Goal: Transaction & Acquisition: Purchase product/service

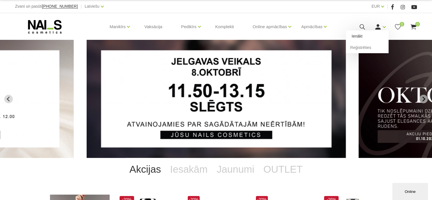
click at [369, 37] on link "Ienākt" at bounding box center [367, 35] width 43 height 11
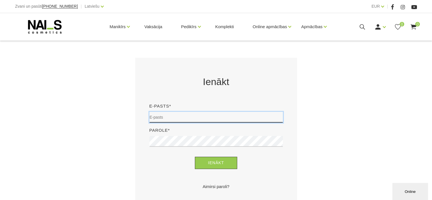
click at [215, 116] on input "email" at bounding box center [215, 117] width 133 height 11
type input "madara.semasko@inbox.lv"
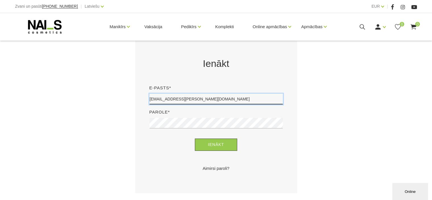
scroll to position [114, 0]
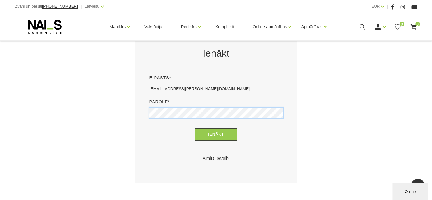
click at [195, 128] on button "Ienākt" at bounding box center [216, 134] width 42 height 12
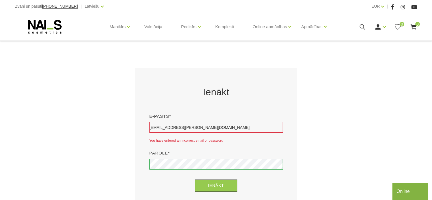
scroll to position [85, 0]
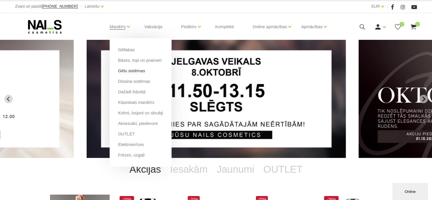
click at [139, 72] on link "Gēlu sistēmas" at bounding box center [131, 71] width 27 height 6
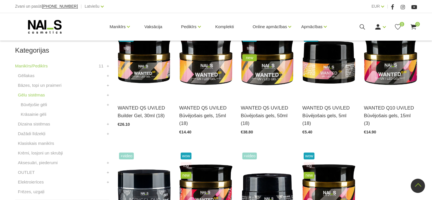
scroll to position [142, 0]
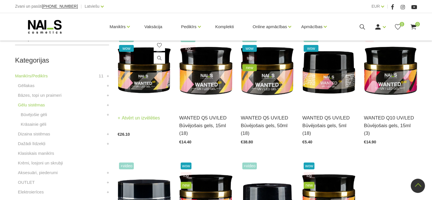
click at [153, 119] on link "Atvērt un izvēlēties" at bounding box center [139, 118] width 42 height 8
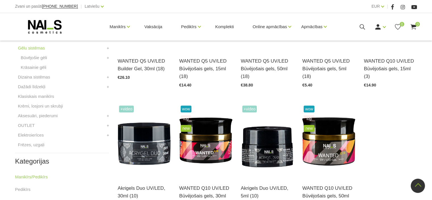
scroll to position [284, 0]
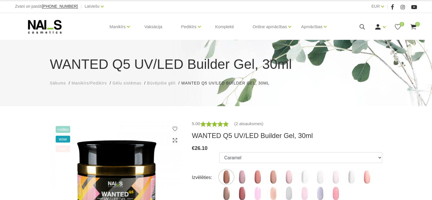
scroll to position [57, 0]
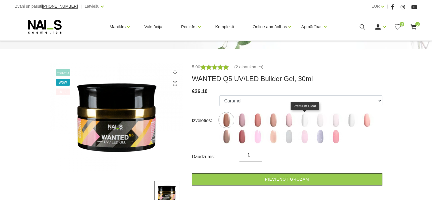
click at [304, 120] on img at bounding box center [304, 120] width 14 height 14
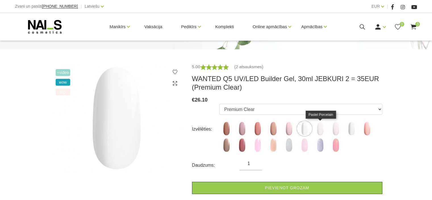
click at [321, 128] on img at bounding box center [320, 128] width 14 height 14
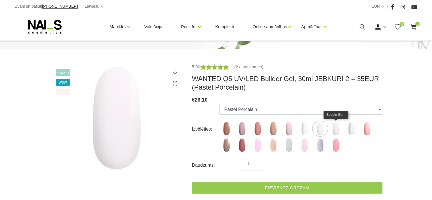
click at [335, 131] on img at bounding box center [335, 128] width 14 height 14
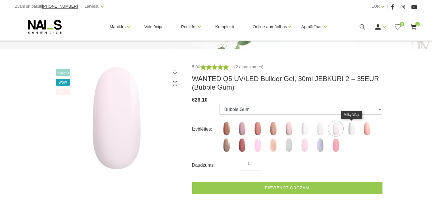
click at [349, 130] on img at bounding box center [351, 128] width 14 height 14
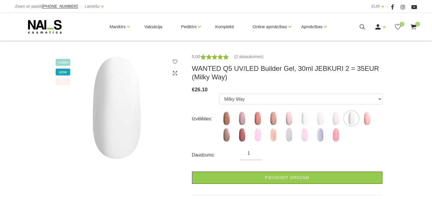
scroll to position [85, 0]
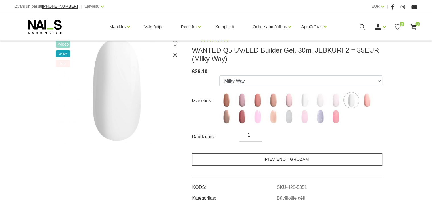
click at [250, 162] on link "Pievienot grozam" at bounding box center [287, 159] width 190 height 12
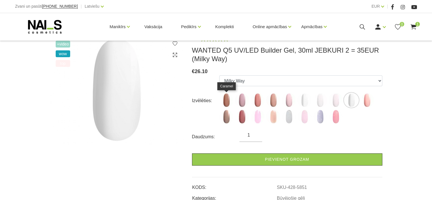
click at [222, 103] on img at bounding box center [226, 100] width 14 height 14
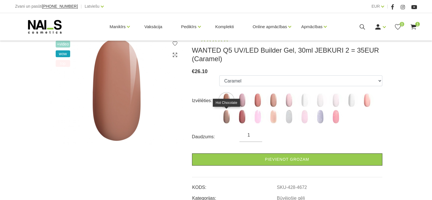
click at [226, 114] on img at bounding box center [226, 116] width 14 height 14
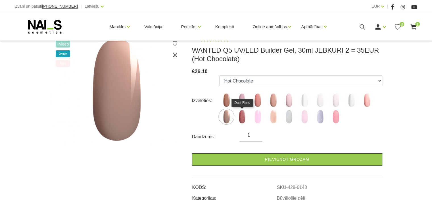
click at [238, 121] on img at bounding box center [242, 116] width 14 height 14
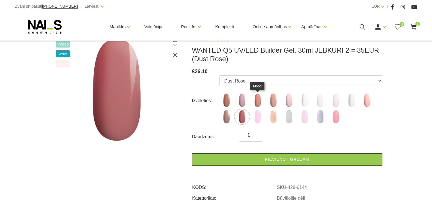
click at [255, 105] on img at bounding box center [257, 100] width 14 height 14
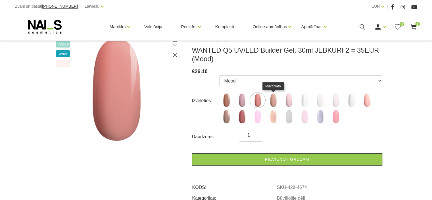
click at [275, 102] on img at bounding box center [273, 100] width 14 height 14
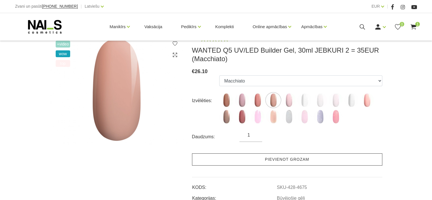
click at [256, 156] on link "Pievienot grozam" at bounding box center [287, 159] width 190 height 12
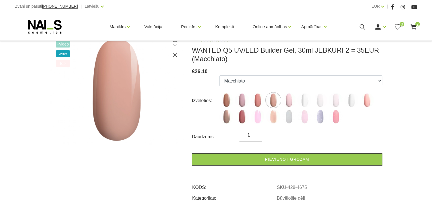
click at [223, 103] on img at bounding box center [226, 100] width 14 height 14
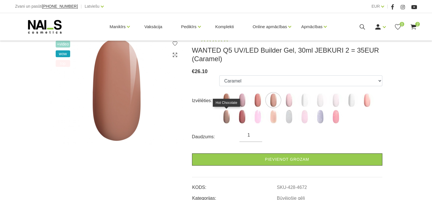
click at [226, 120] on img at bounding box center [226, 116] width 14 height 14
select select "6143"
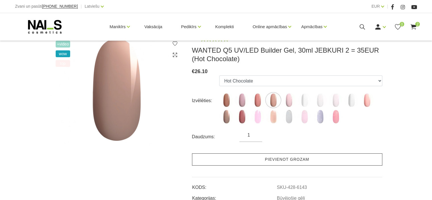
click at [230, 157] on link "Pievienot grozam" at bounding box center [287, 159] width 190 height 12
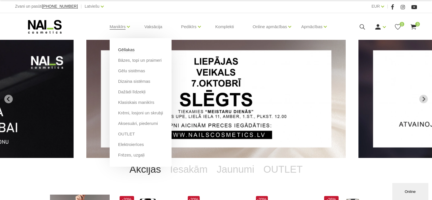
click at [127, 47] on link "Gēllakas" at bounding box center [126, 50] width 16 height 6
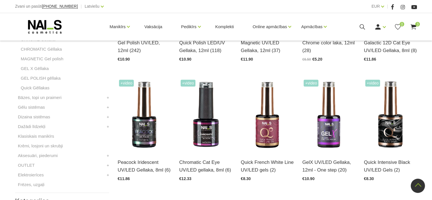
scroll to position [227, 0]
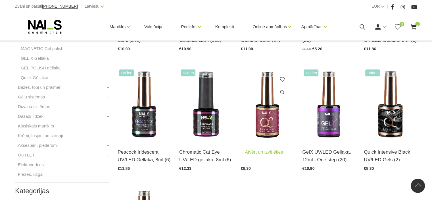
click at [259, 156] on h3 "Quick French White Line UV/LED gels (2)" at bounding box center [267, 155] width 53 height 15
click at [259, 154] on link "Atvērt un izvēlēties" at bounding box center [262, 152] width 42 height 8
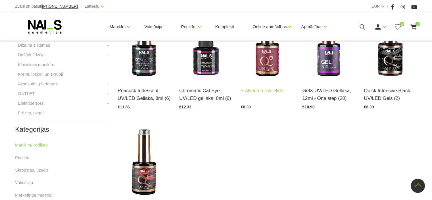
scroll to position [284, 0]
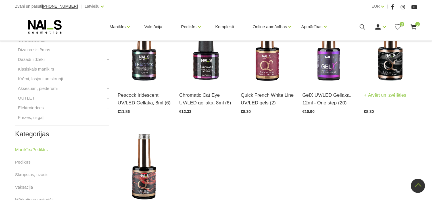
click at [389, 94] on link "Atvērt un izvēlēties" at bounding box center [385, 95] width 42 height 8
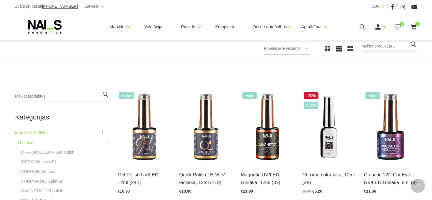
scroll to position [85, 0]
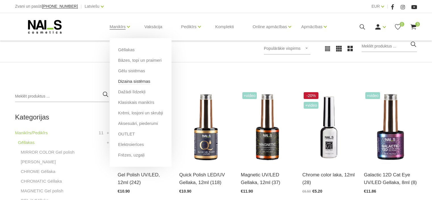
click at [139, 81] on link "Dizaina sistēmas" at bounding box center [134, 81] width 32 height 6
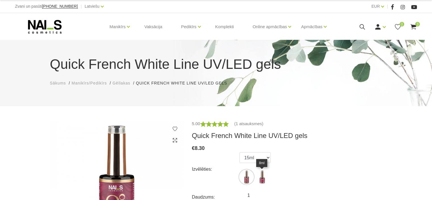
scroll to position [28, 0]
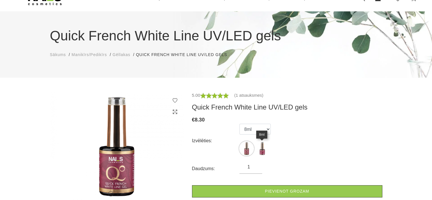
click at [239, 123] on select "15ml 8ml" at bounding box center [254, 128] width 31 height 11
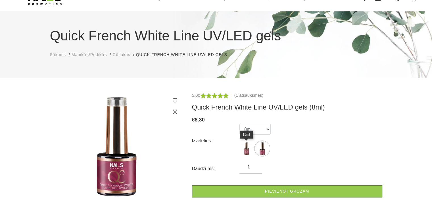
click at [250, 150] on img at bounding box center [246, 148] width 14 height 14
select select "4265"
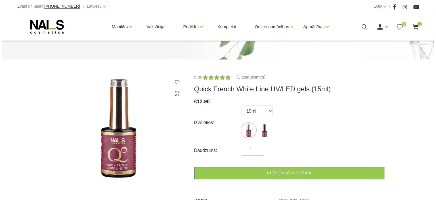
scroll to position [57, 0]
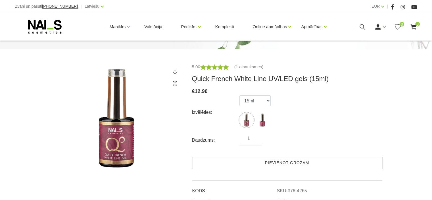
click at [249, 160] on link "Pievienot grozam" at bounding box center [287, 162] width 190 height 12
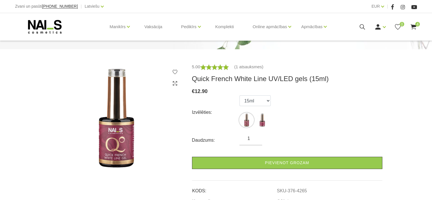
click at [413, 26] on use at bounding box center [413, 26] width 6 height 5
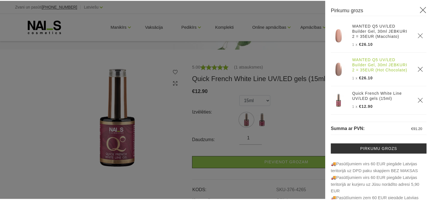
scroll to position [51, 0]
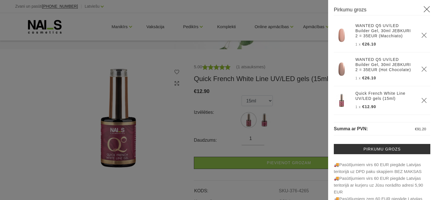
click at [321, 110] on div at bounding box center [218, 100] width 436 height 200
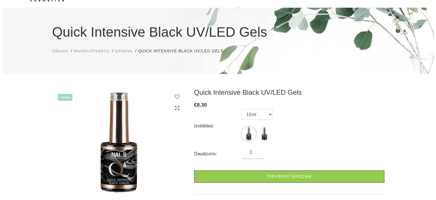
scroll to position [57, 0]
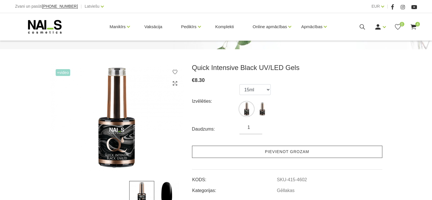
click at [259, 151] on link "Pievienot grozam" at bounding box center [287, 151] width 190 height 12
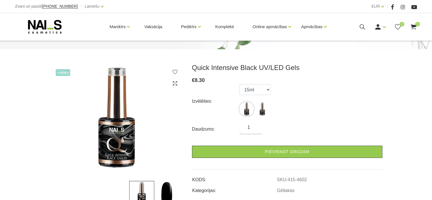
click at [255, 95] on ul "15ml 8ml" at bounding box center [254, 101] width 31 height 34
click at [255, 93] on select "15ml 8ml" at bounding box center [254, 89] width 31 height 11
click at [239, 84] on select "15ml 8ml" at bounding box center [254, 89] width 31 height 11
drag, startPoint x: 255, startPoint y: 91, endPoint x: 255, endPoint y: 94, distance: 3.1
click at [255, 91] on select "15ml 8ml" at bounding box center [254, 89] width 31 height 11
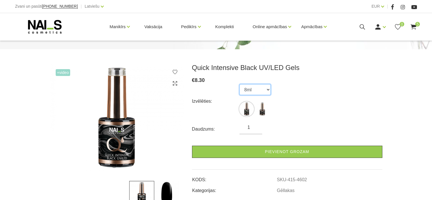
click at [239, 84] on select "15ml 8ml" at bounding box center [254, 89] width 31 height 11
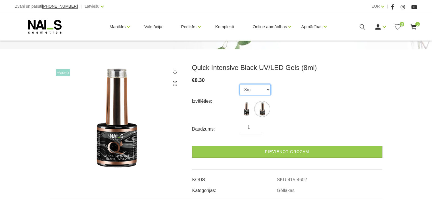
click at [256, 93] on select "15ml 8ml" at bounding box center [254, 89] width 31 height 11
select select "4601"
click at [239, 84] on select "15ml 8ml" at bounding box center [254, 89] width 31 height 11
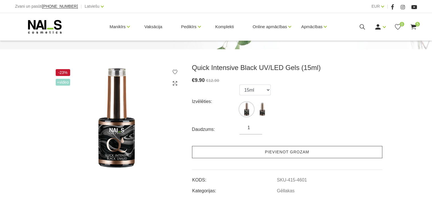
click at [242, 150] on link "Pievienot grozam" at bounding box center [287, 152] width 190 height 12
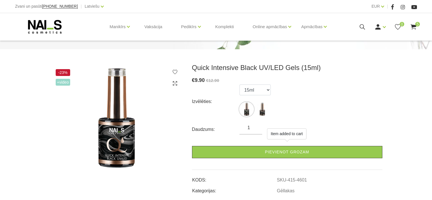
click at [414, 27] on use at bounding box center [413, 26] width 6 height 5
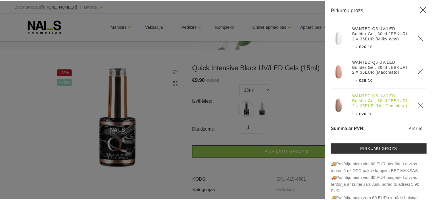
scroll to position [28, 0]
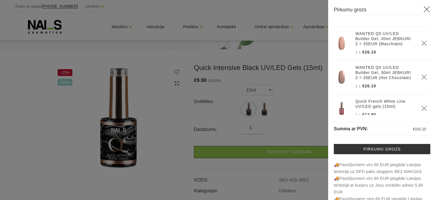
click at [307, 91] on div at bounding box center [218, 100] width 436 height 200
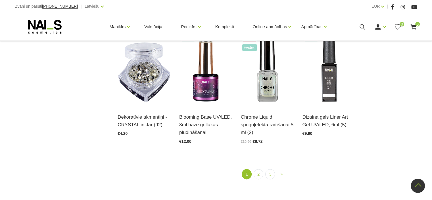
scroll to position [653, 0]
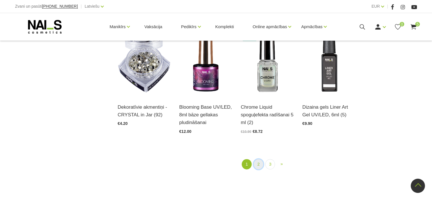
click at [260, 165] on link "2" at bounding box center [258, 164] width 10 height 11
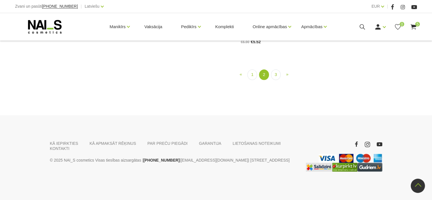
scroll to position [598, 0]
click at [273, 80] on link "3" at bounding box center [276, 74] width 10 height 11
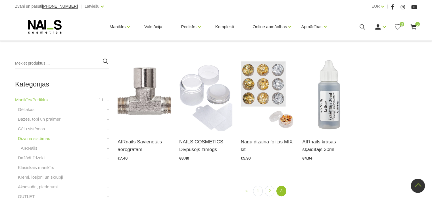
scroll to position [116, 0]
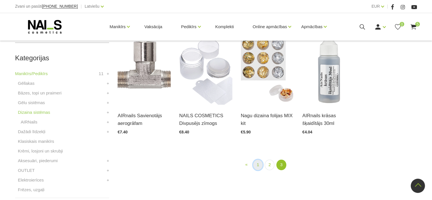
click at [253, 165] on link "1" at bounding box center [258, 164] width 10 height 11
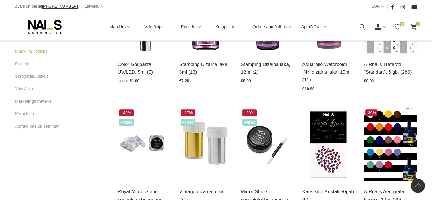
scroll to position [343, 0]
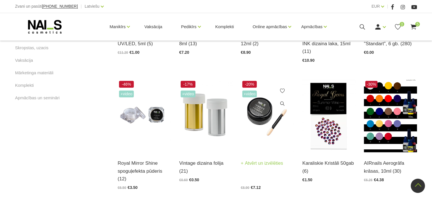
click at [251, 168] on link "Mirror Shine spoguļefekta pigments ar aplikatoru, 1,5g (7)" at bounding box center [267, 156] width 53 height 23
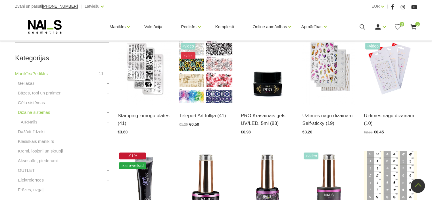
scroll to position [655, 0]
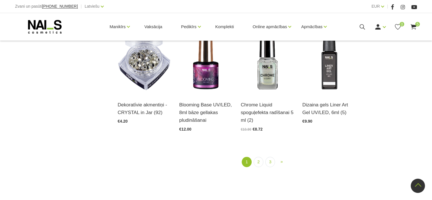
scroll to position [653, 0]
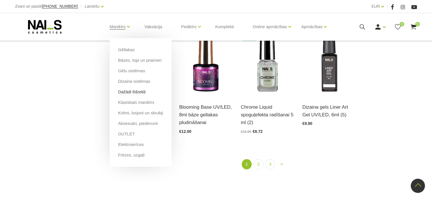
click at [135, 91] on link "Dažādi līdzekļi" at bounding box center [132, 92] width 28 height 6
click at [141, 104] on link "Klasiskais manikīrs" at bounding box center [136, 102] width 36 height 6
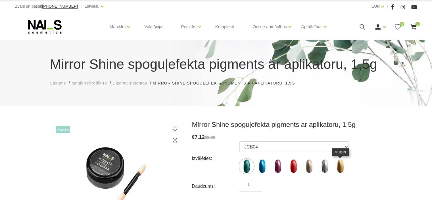
click at [342, 167] on img at bounding box center [340, 166] width 14 height 14
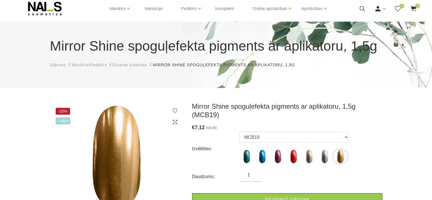
scroll to position [28, 0]
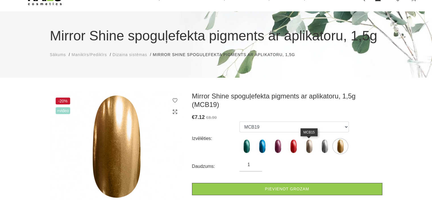
click at [307, 145] on img at bounding box center [309, 146] width 14 height 14
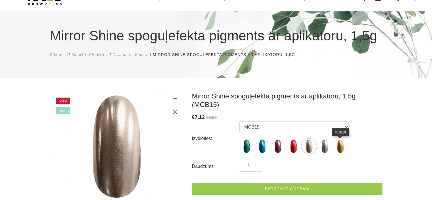
click at [343, 148] on img at bounding box center [340, 146] width 14 height 14
select select "1838"
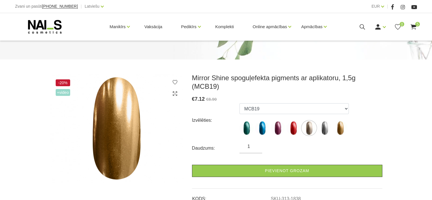
scroll to position [57, 0]
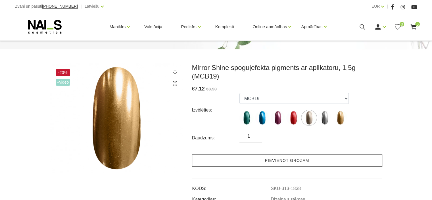
click at [278, 158] on link "Pievienot grozam" at bounding box center [287, 160] width 190 height 12
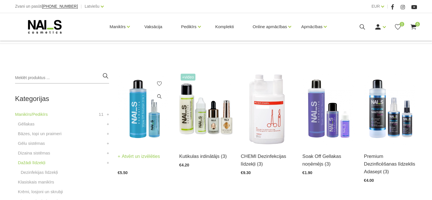
scroll to position [114, 0]
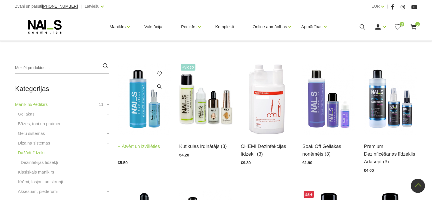
click at [141, 125] on img at bounding box center [144, 98] width 53 height 73
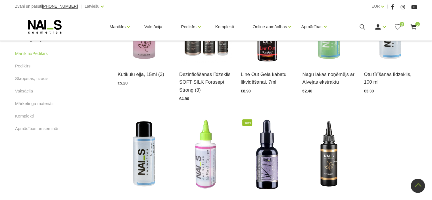
scroll to position [284, 0]
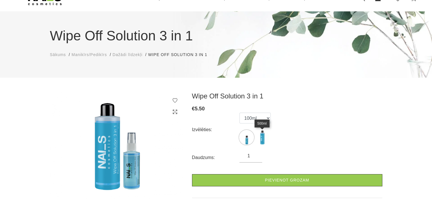
scroll to position [28, 0]
click at [262, 132] on img at bounding box center [262, 137] width 14 height 14
select select "1752"
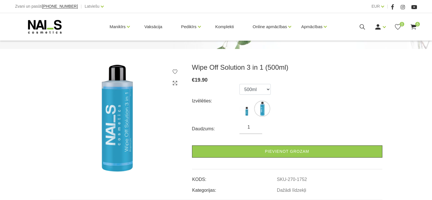
scroll to position [85, 0]
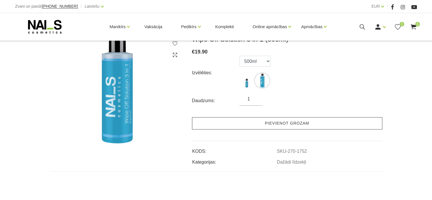
click at [252, 124] on link "Pievienot grozam" at bounding box center [287, 123] width 190 height 12
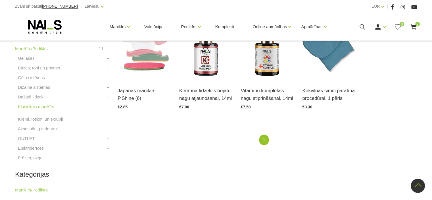
scroll to position [170, 0]
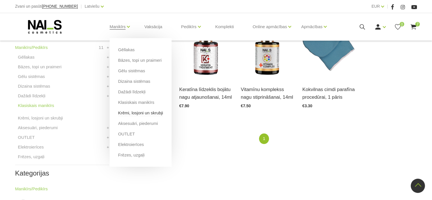
click at [136, 110] on link "Krēmi, losjoni un skrubji" at bounding box center [140, 113] width 45 height 6
click at [149, 123] on link "Aksesuāri, piederumi" at bounding box center [138, 123] width 40 height 6
click at [127, 136] on link "OUTLET" at bounding box center [126, 134] width 17 height 6
click at [137, 145] on link "Elektroierīces" at bounding box center [131, 144] width 26 height 6
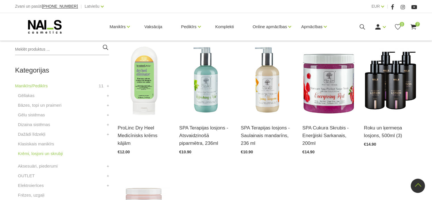
scroll to position [142, 0]
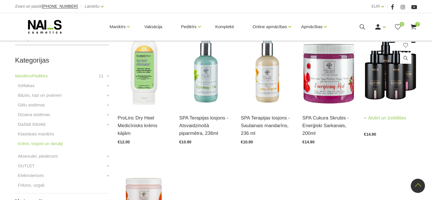
click at [389, 120] on link "Atvērt un izvēlēties" at bounding box center [385, 118] width 42 height 8
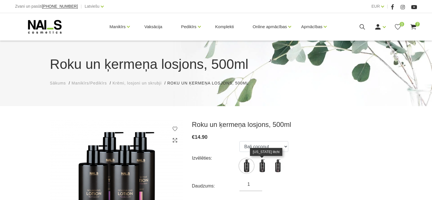
scroll to position [57, 0]
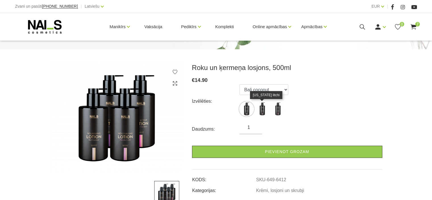
click at [265, 111] on img at bounding box center [262, 109] width 14 height 14
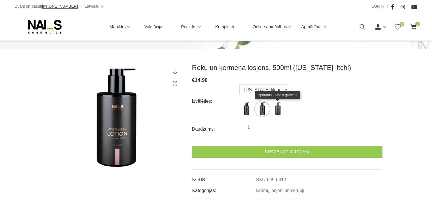
click at [275, 111] on img at bounding box center [277, 109] width 14 height 14
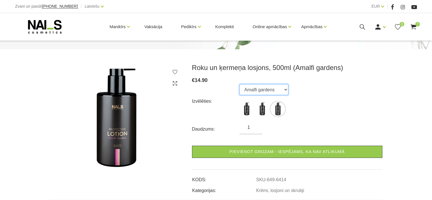
click at [276, 93] on select "Bali coconut Florida litchi Amalfi gardens" at bounding box center [263, 89] width 49 height 11
click at [239, 84] on select "Bali coconut Florida litchi Amalfi gardens" at bounding box center [263, 89] width 49 height 11
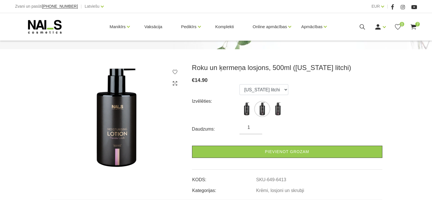
click at [278, 95] on ul "Bali coconut Florida litchi Amalfi gardens" at bounding box center [263, 101] width 49 height 34
click at [274, 105] on img at bounding box center [277, 109] width 14 height 14
select select "6414"
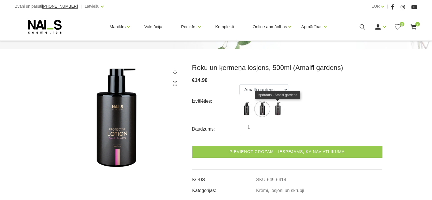
click at [282, 111] on img at bounding box center [277, 109] width 14 height 14
click at [280, 103] on img at bounding box center [277, 109] width 14 height 14
click at [279, 106] on img at bounding box center [277, 109] width 14 height 14
click at [279, 108] on img at bounding box center [277, 109] width 14 height 14
click at [278, 109] on img at bounding box center [277, 109] width 14 height 14
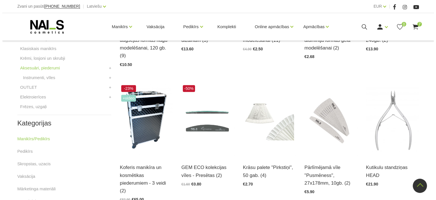
scroll to position [255, 0]
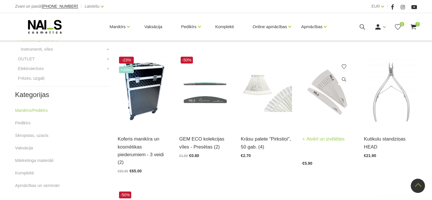
click at [326, 143] on h3 "Pārlīmējamā vīle "Pusmēness", 27x178mm, 10gb. (2)" at bounding box center [328, 146] width 53 height 23
click at [329, 135] on link "Atvērt un izvēlēties" at bounding box center [323, 139] width 42 height 8
click at [414, 28] on use at bounding box center [413, 26] width 6 height 5
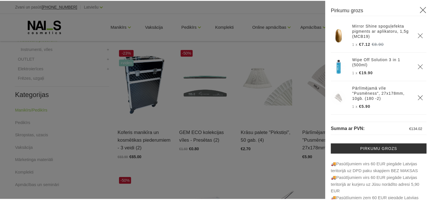
scroll to position [186, 0]
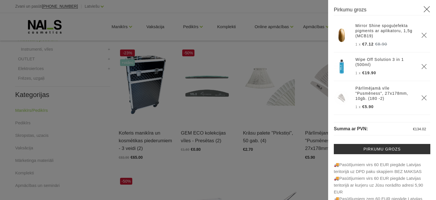
click at [263, 175] on div at bounding box center [218, 100] width 436 height 200
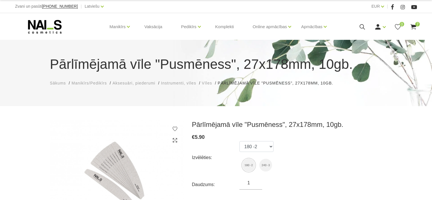
click at [252, 91] on div "Pārlīmējamā vīle "Pusmēness", 27x178mm, 10gb. Sākums Manikīrs/Pedikīrs Aksesuār…" at bounding box center [216, 73] width 432 height 66
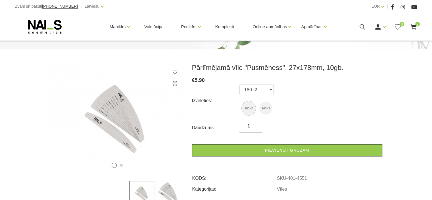
scroll to position [57, 0]
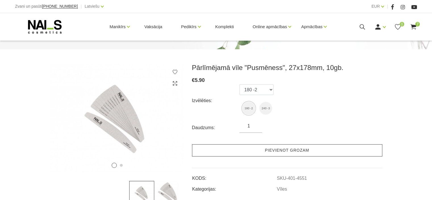
click at [236, 150] on link "Pievienot grozam" at bounding box center [287, 150] width 190 height 12
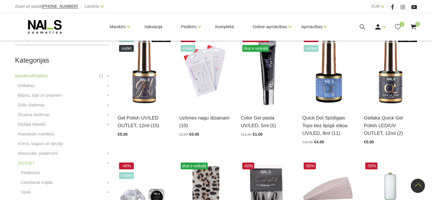
scroll to position [114, 0]
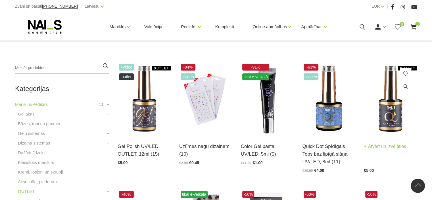
click at [368, 150] on link "Atvērt un izvēlēties" at bounding box center [385, 146] width 42 height 8
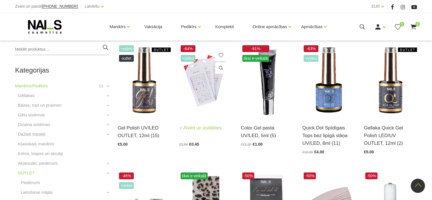
scroll to position [142, 0]
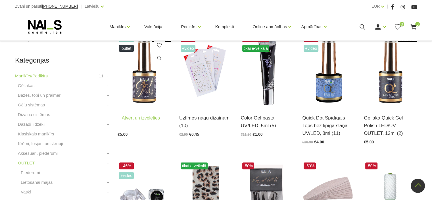
click at [150, 125] on h3 "Gel Polish UV/LED OUTLET, 12ml (15)" at bounding box center [144, 121] width 53 height 15
click at [150, 120] on link "Atvērt un izvēlēties" at bounding box center [139, 118] width 42 height 8
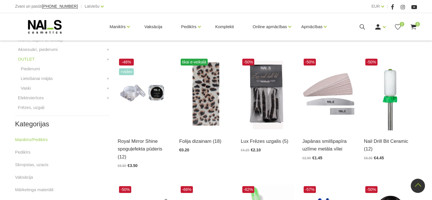
scroll to position [255, 0]
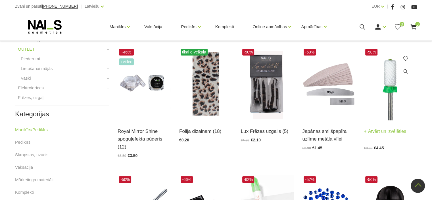
click at [368, 135] on link "Atvērt un izvēlēties" at bounding box center [385, 131] width 42 height 8
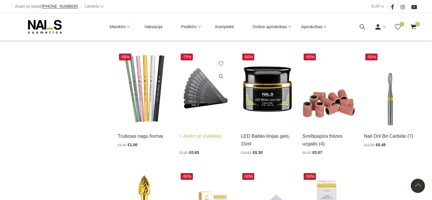
scroll to position [511, 0]
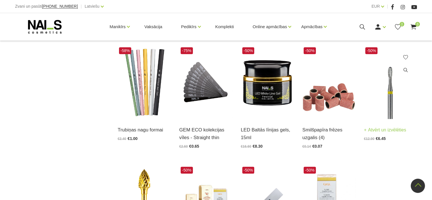
click at [390, 129] on link "Atvērt un izvēlēties" at bounding box center [385, 130] width 42 height 8
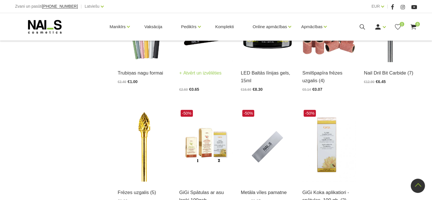
scroll to position [596, 0]
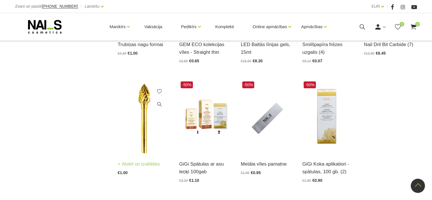
click at [152, 164] on link "Atvērt un izvēlēties" at bounding box center [139, 164] width 42 height 8
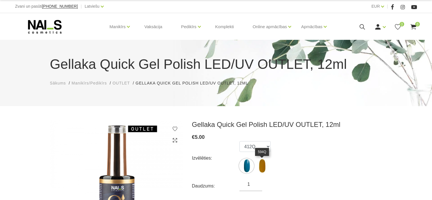
scroll to position [28, 0]
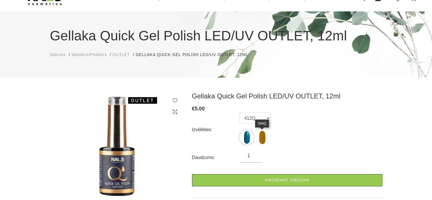
click at [263, 140] on img at bounding box center [262, 137] width 14 height 14
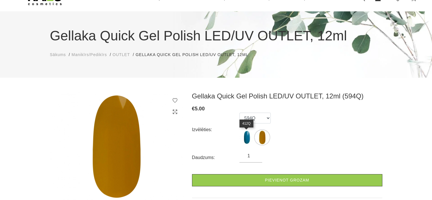
click at [249, 139] on img at bounding box center [246, 137] width 14 height 14
select select "6373"
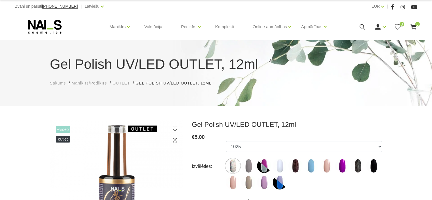
scroll to position [57, 0]
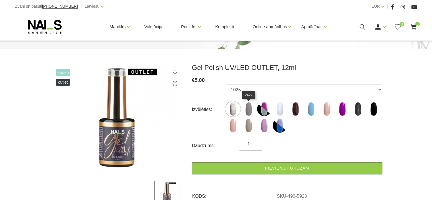
click at [247, 109] on img at bounding box center [248, 109] width 14 height 14
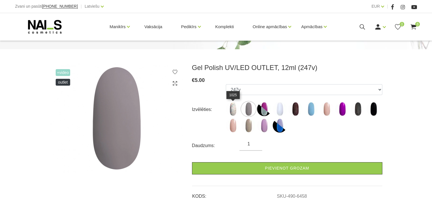
click at [236, 109] on img at bounding box center [233, 109] width 14 height 14
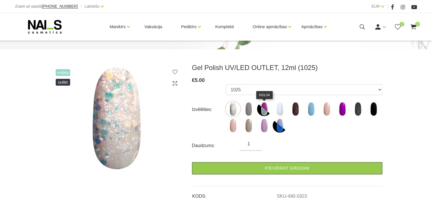
click at [263, 108] on img at bounding box center [264, 109] width 14 height 14
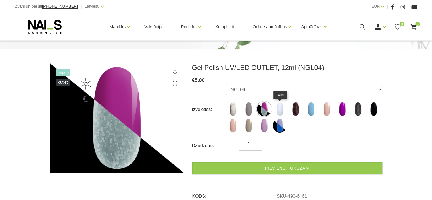
click at [280, 110] on img at bounding box center [279, 109] width 14 height 14
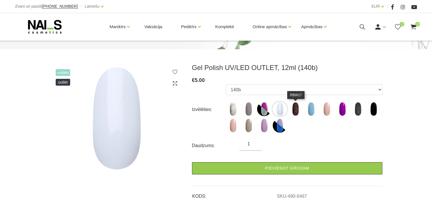
click at [293, 113] on img at bounding box center [295, 109] width 14 height 14
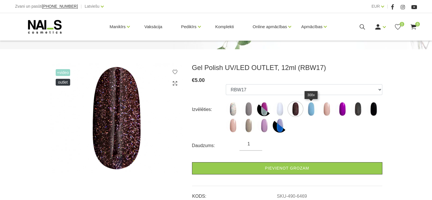
click at [310, 112] on img at bounding box center [311, 109] width 14 height 14
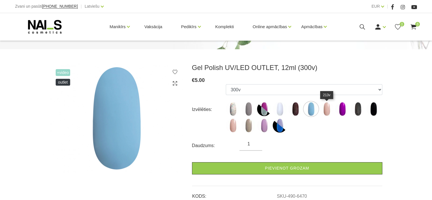
click at [326, 111] on img at bounding box center [326, 109] width 14 height 14
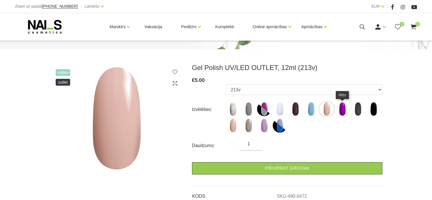
click at [344, 111] on img at bounding box center [342, 109] width 14 height 14
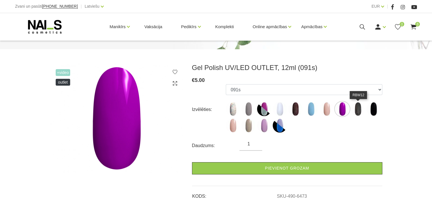
click at [355, 112] on img at bounding box center [358, 109] width 14 height 14
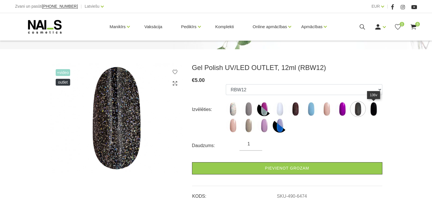
click at [371, 112] on img at bounding box center [373, 109] width 14 height 14
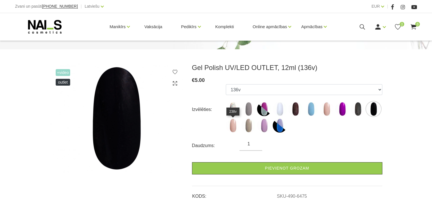
click at [235, 125] on img at bounding box center [233, 125] width 14 height 14
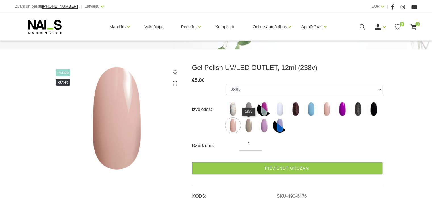
click at [251, 126] on img at bounding box center [248, 125] width 14 height 14
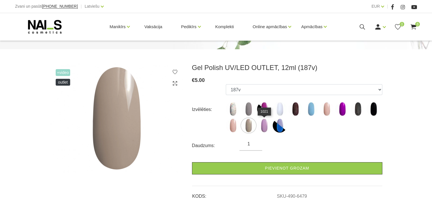
click at [266, 127] on img at bounding box center [264, 125] width 14 height 14
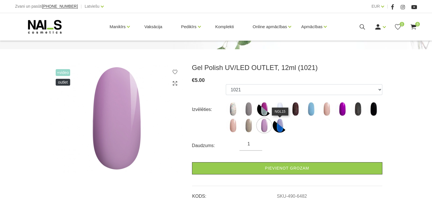
click at [280, 128] on img at bounding box center [279, 125] width 14 height 14
select select "6489"
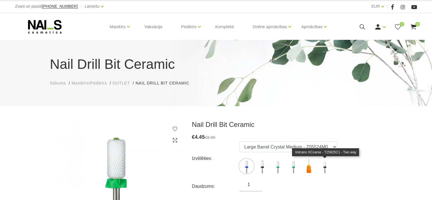
click at [322, 167] on img at bounding box center [324, 166] width 14 height 14
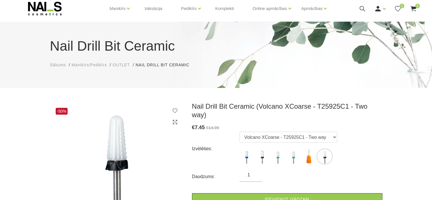
scroll to position [28, 0]
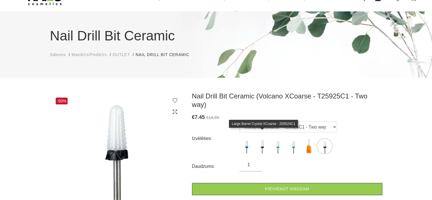
click at [260, 139] on img at bounding box center [262, 146] width 14 height 14
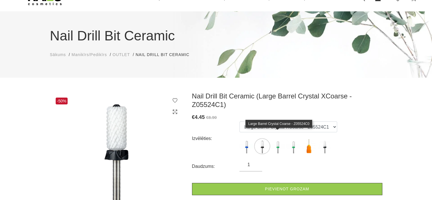
click at [276, 139] on img at bounding box center [277, 146] width 14 height 14
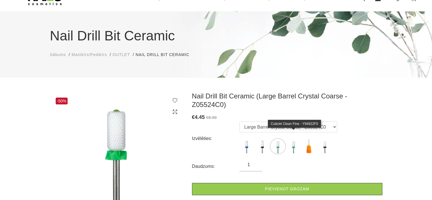
click at [290, 139] on img at bounding box center [293, 146] width 14 height 14
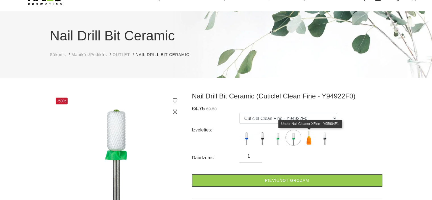
click at [309, 136] on img at bounding box center [309, 137] width 14 height 14
select select "4829"
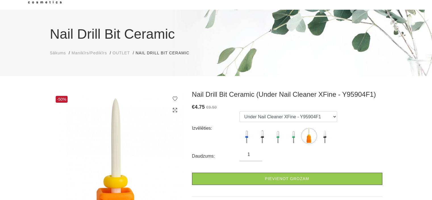
scroll to position [57, 0]
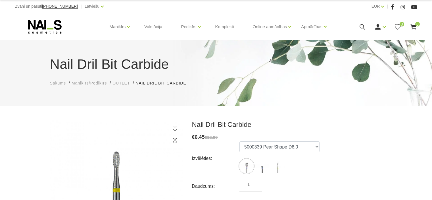
scroll to position [28, 0]
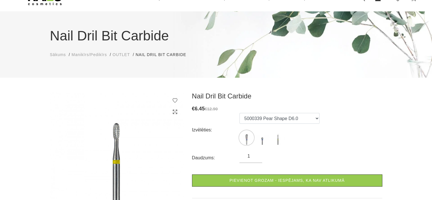
click at [258, 140] on img at bounding box center [262, 137] width 14 height 14
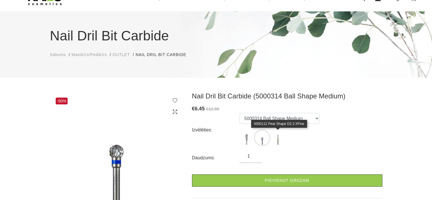
click at [276, 139] on img at bounding box center [277, 137] width 14 height 14
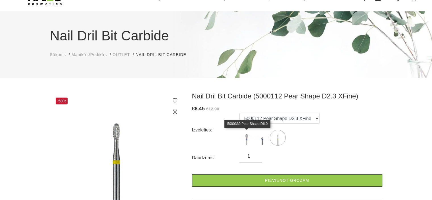
click at [252, 139] on img at bounding box center [246, 137] width 14 height 14
select select "4814"
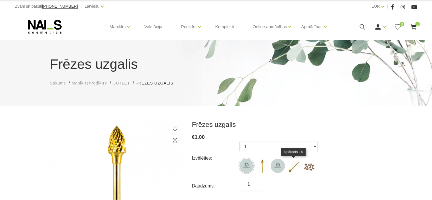
scroll to position [28, 0]
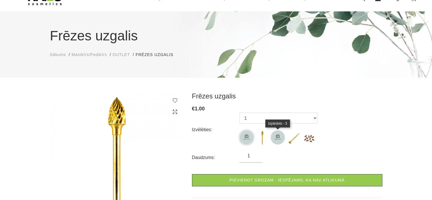
click at [277, 136] on img at bounding box center [277, 137] width 14 height 14
select select "5786"
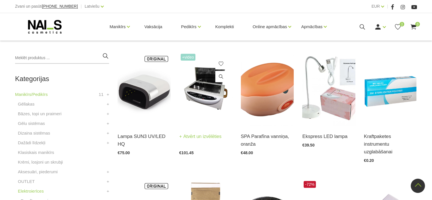
scroll to position [114, 0]
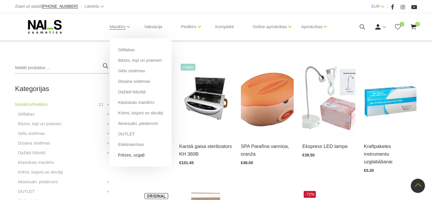
click at [131, 155] on link "Frēzes, uzgaļi" at bounding box center [131, 155] width 26 height 6
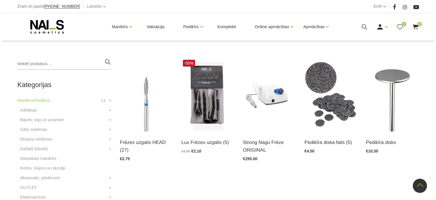
scroll to position [114, 0]
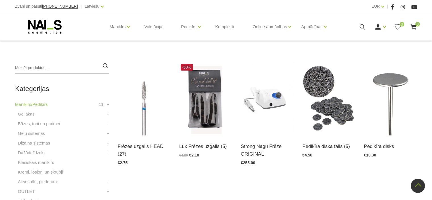
click at [414, 28] on use at bounding box center [413, 26] width 6 height 5
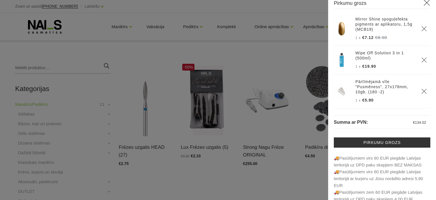
scroll to position [0, 0]
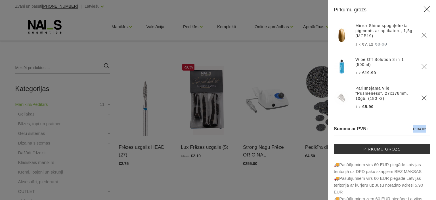
drag, startPoint x: 410, startPoint y: 129, endPoint x: 423, endPoint y: 131, distance: 13.8
click at [423, 131] on span "€ 134.02" at bounding box center [420, 128] width 22 height 5
copy span "€ 134.02"
